Goal: Complete application form

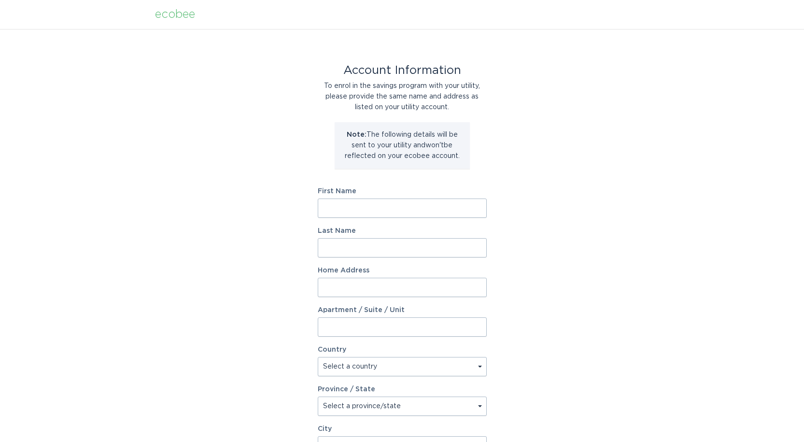
drag, startPoint x: 0, startPoint y: 0, endPoint x: 411, endPoint y: 213, distance: 462.8
click at [411, 213] on input "First Name" at bounding box center [402, 207] width 169 height 19
type input "Patrick"
click at [408, 246] on input "Last Name" at bounding box center [402, 247] width 169 height 19
type input "Turney"
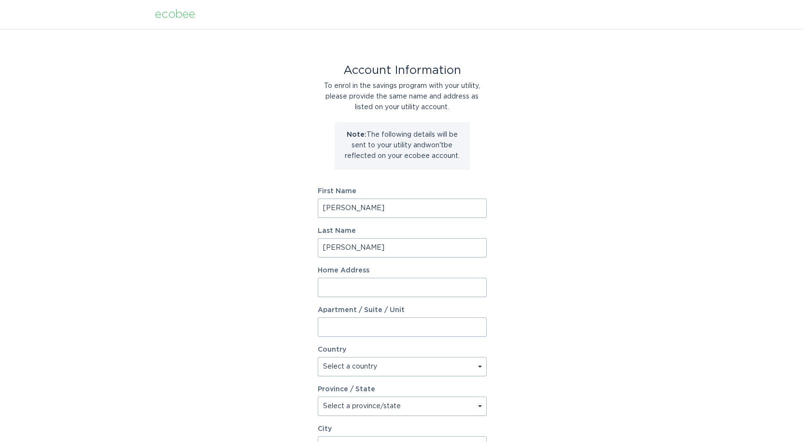
click at [392, 285] on input "Home Address" at bounding box center [402, 287] width 169 height 19
type input "14003 Treeline Ct"
select select "US"
select select "KY"
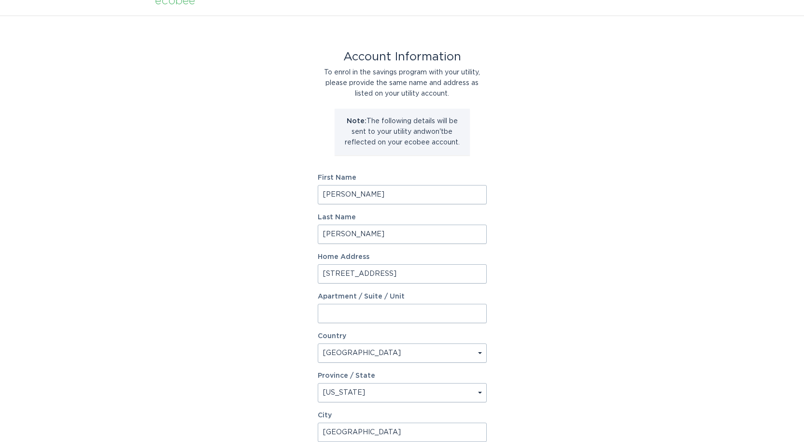
type input "Louisville"
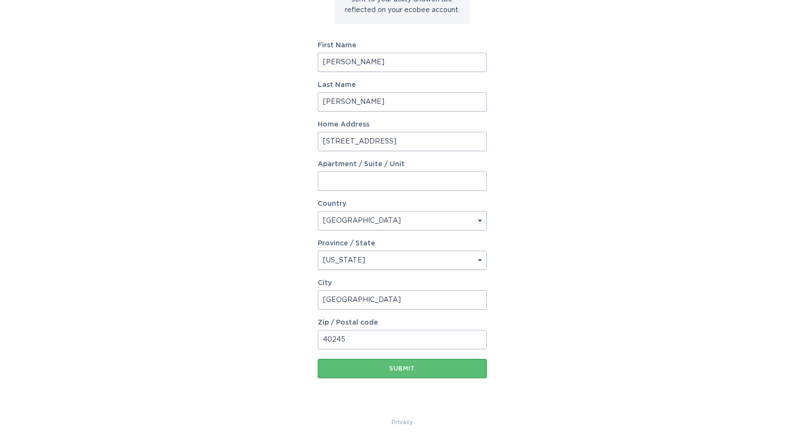
type input "40245"
drag, startPoint x: 593, startPoint y: 304, endPoint x: 573, endPoint y: 313, distance: 22.3
click at [593, 304] on div "Account Information To enrol in the savings program with your utility, please p…" at bounding box center [402, 150] width 804 height 534
click at [429, 373] on button "Submit" at bounding box center [402, 368] width 169 height 19
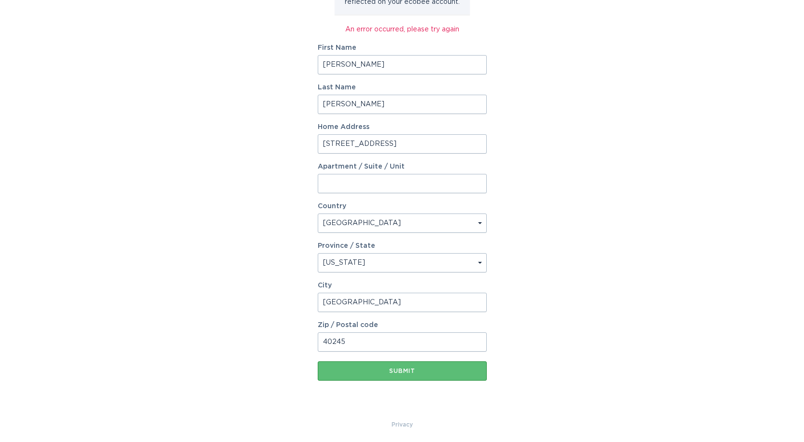
scroll to position [156, 0]
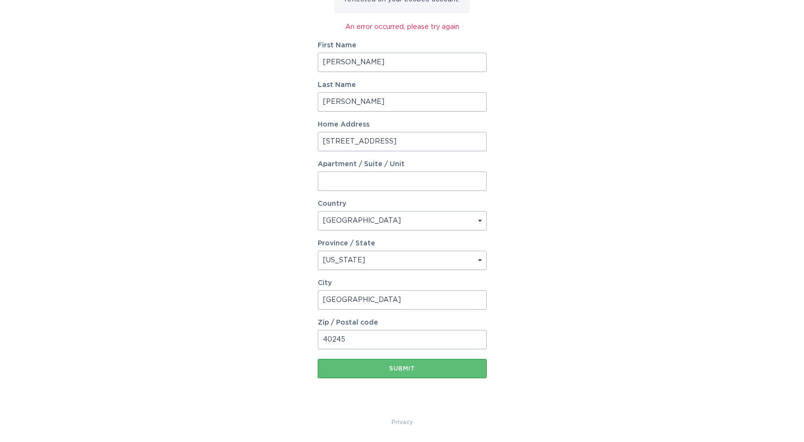
click at [405, 60] on input "Patrick" at bounding box center [402, 62] width 169 height 19
click at [361, 62] on input "Patrick" at bounding box center [402, 62] width 169 height 19
type input "Patrick"
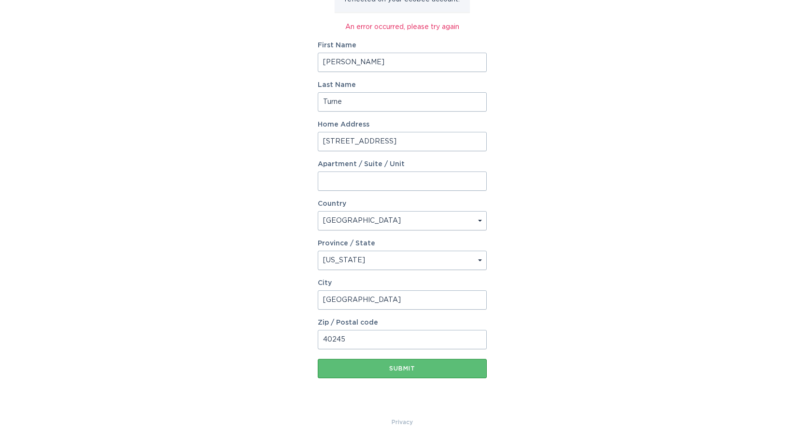
type input "Turney"
type input "14003 Treeline Ct"
click at [719, 225] on div "Account Information To enrol in the savings program with your utility, please p…" at bounding box center [402, 145] width 804 height 544
click at [423, 375] on button "Submit" at bounding box center [402, 368] width 169 height 19
click at [462, 187] on input "Apartment / Suite / Unit" at bounding box center [402, 180] width 169 height 19
